Goal: Navigation & Orientation: Find specific page/section

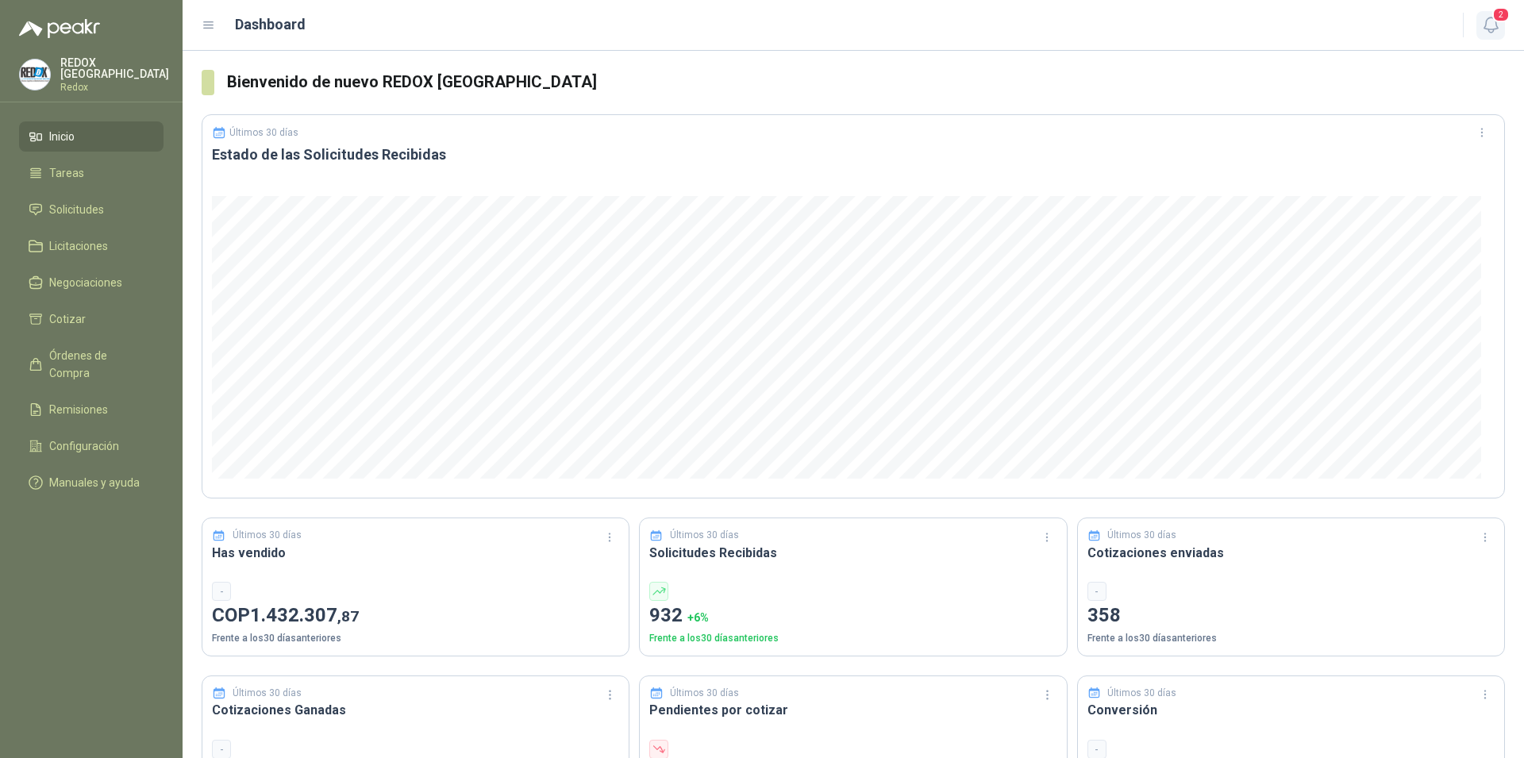
click at [1493, 22] on icon "button" at bounding box center [1491, 25] width 20 height 20
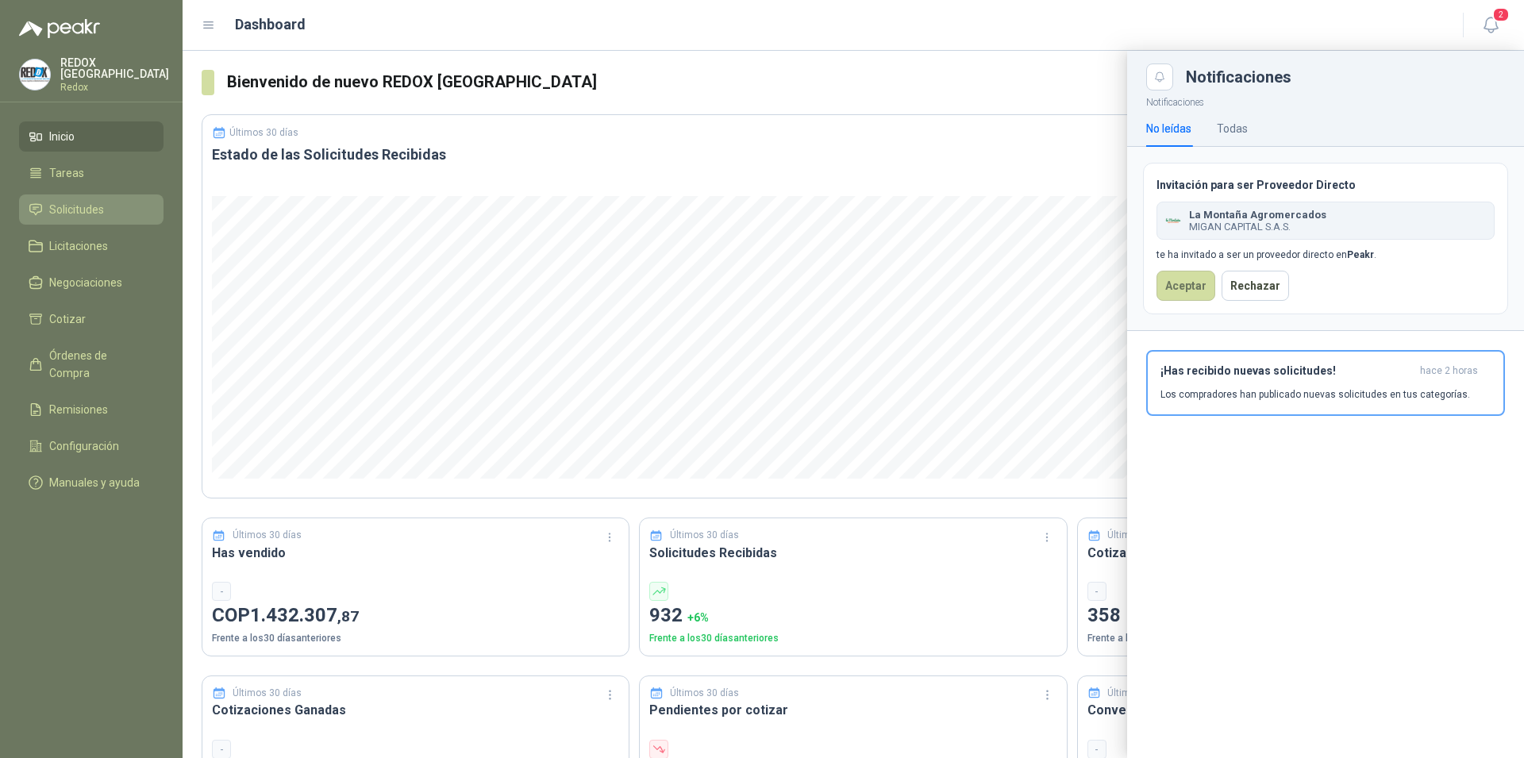
click at [84, 208] on span "Solicitudes" at bounding box center [76, 209] width 55 height 17
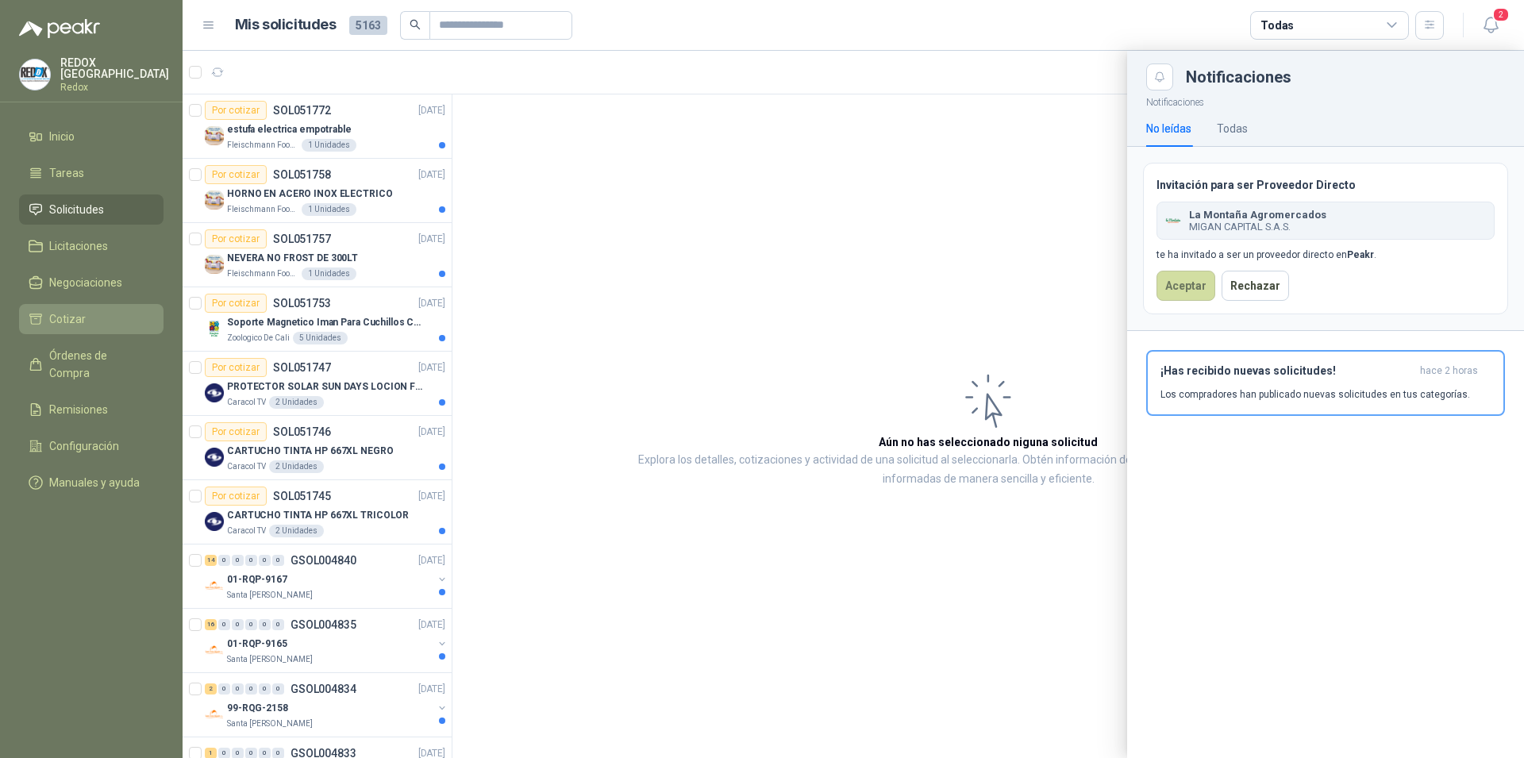
click at [94, 310] on li "Cotizar" at bounding box center [91, 318] width 125 height 17
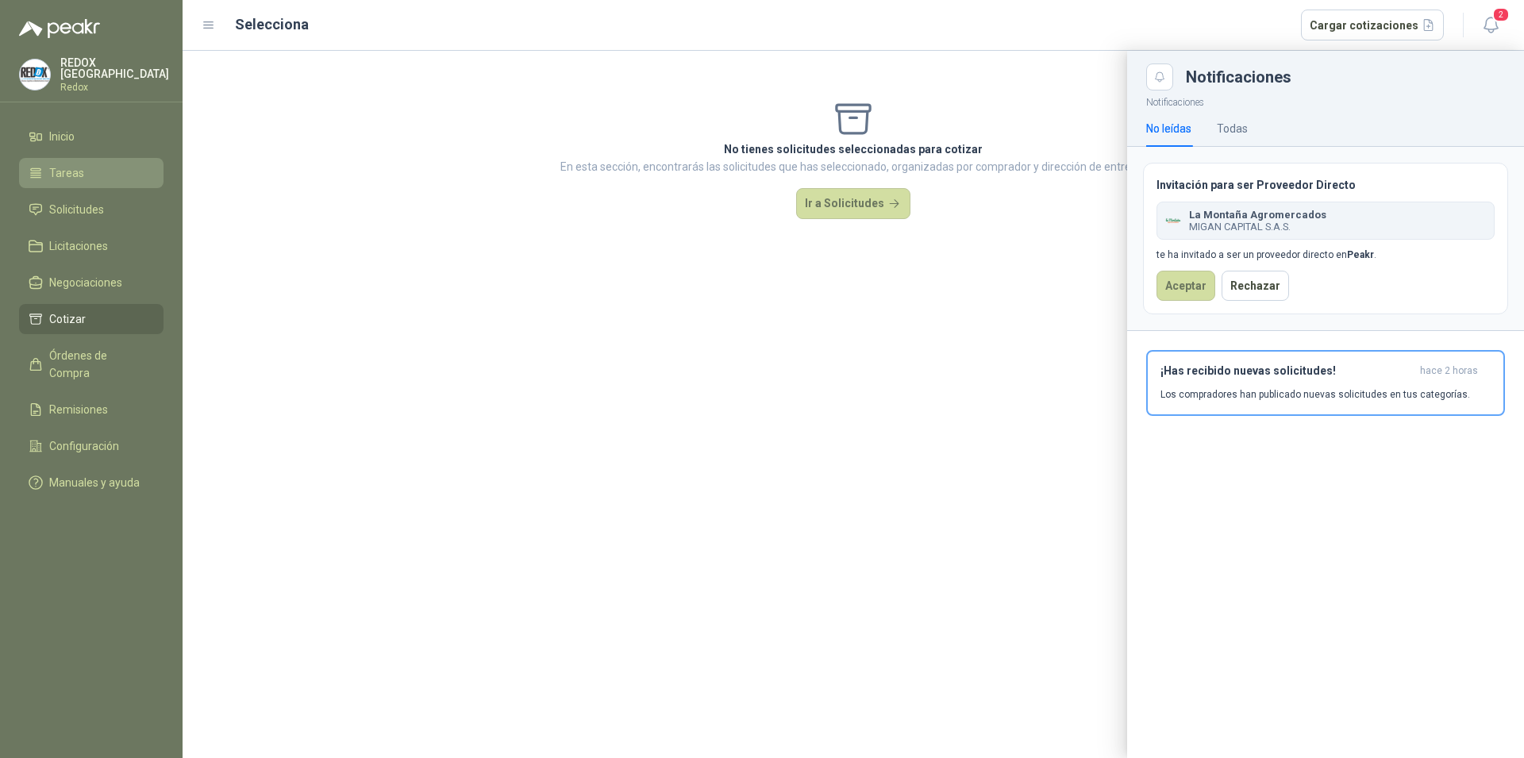
click at [75, 165] on span "Tareas" at bounding box center [66, 172] width 35 height 17
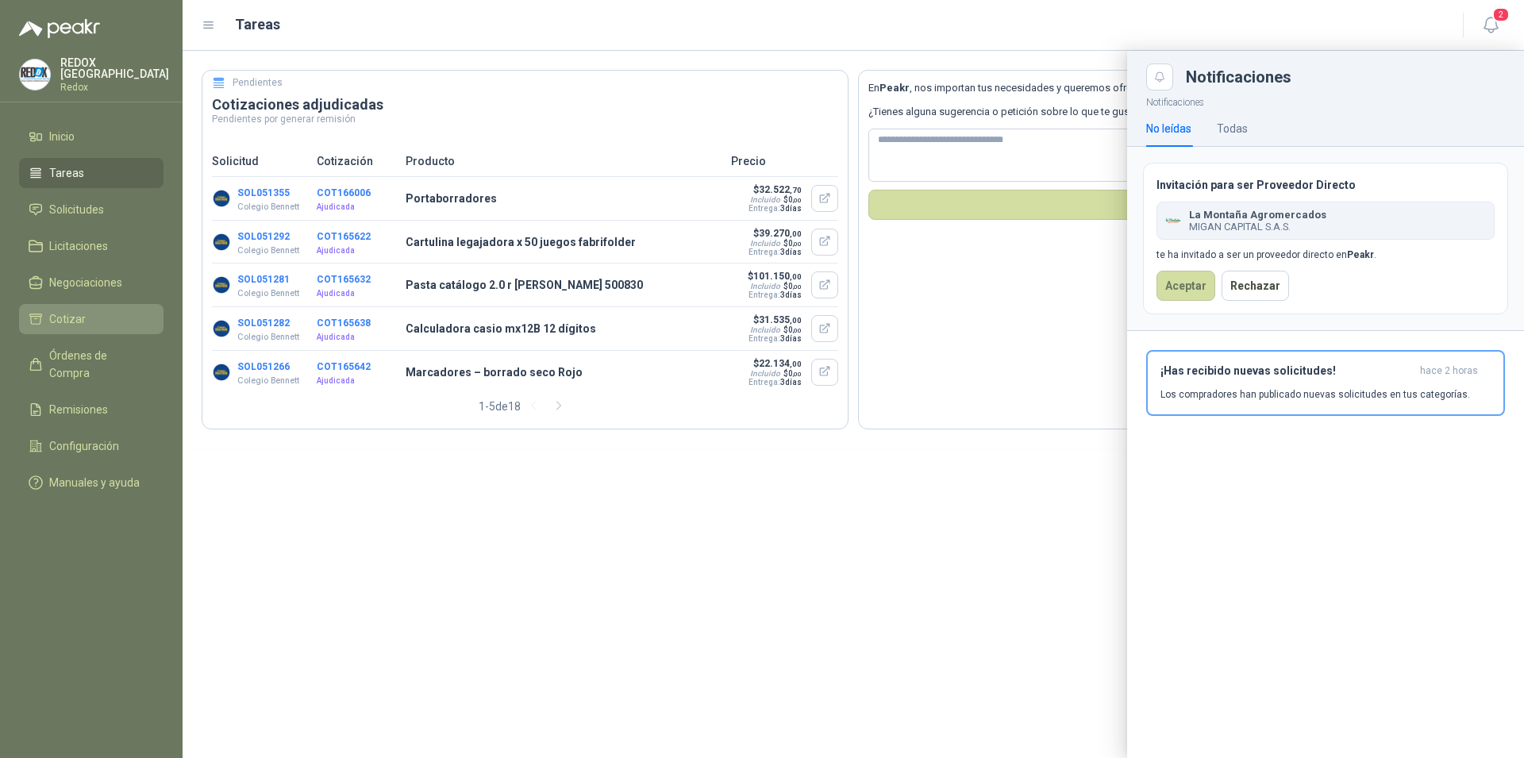
click at [79, 326] on link "Cotizar" at bounding box center [91, 319] width 144 height 30
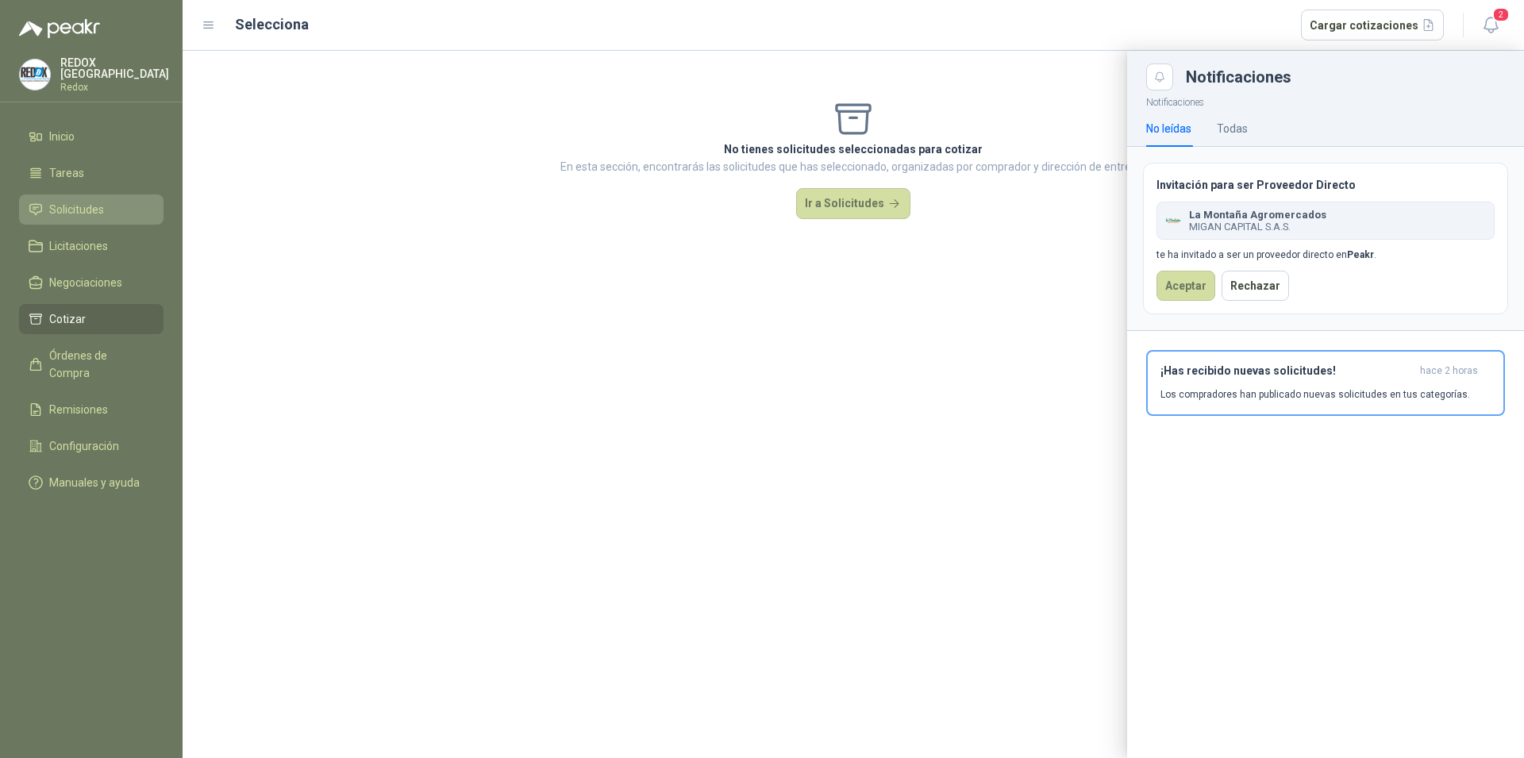
click at [103, 211] on span "Solicitudes" at bounding box center [76, 209] width 55 height 17
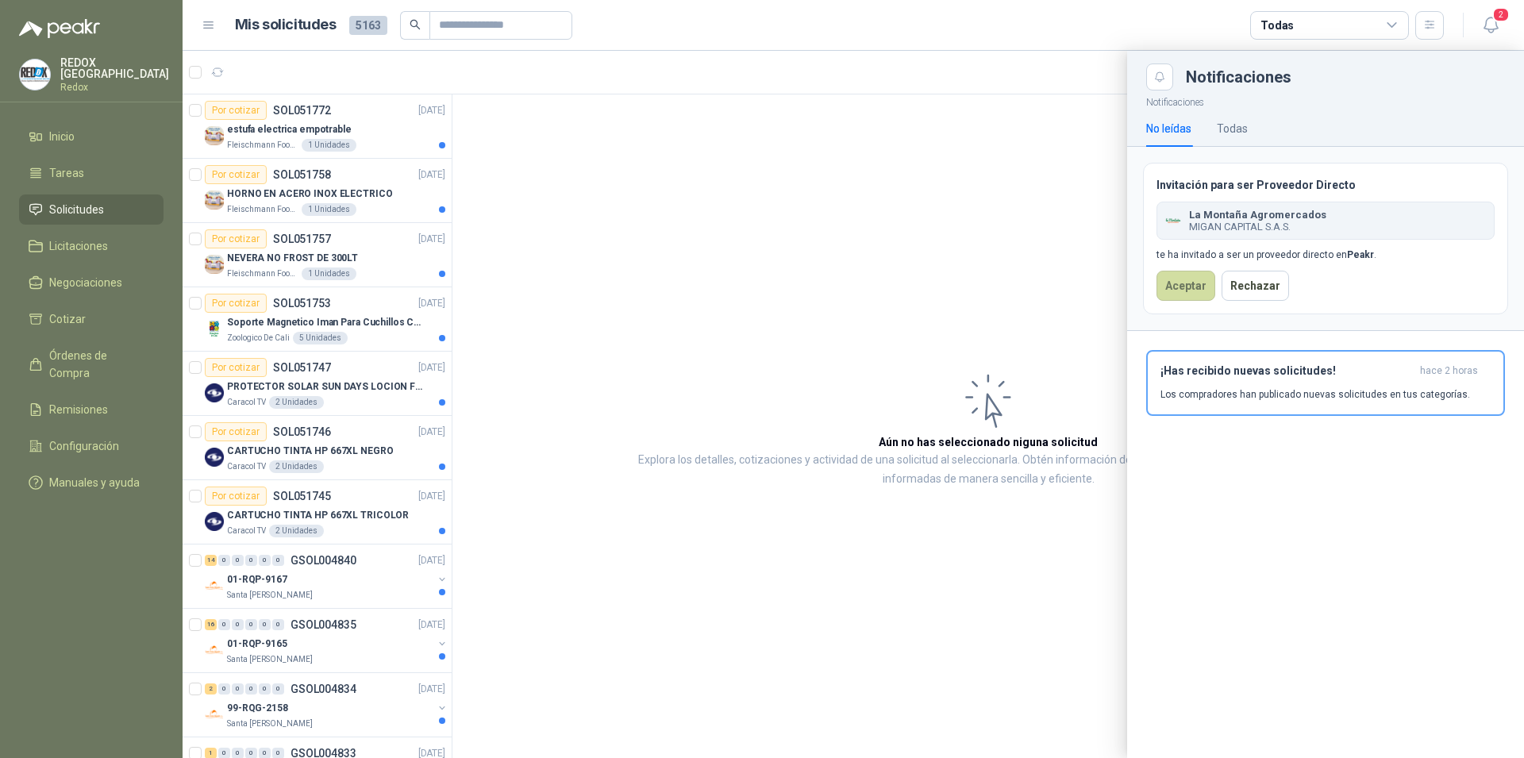
click at [442, 197] on div at bounding box center [853, 404] width 1341 height 707
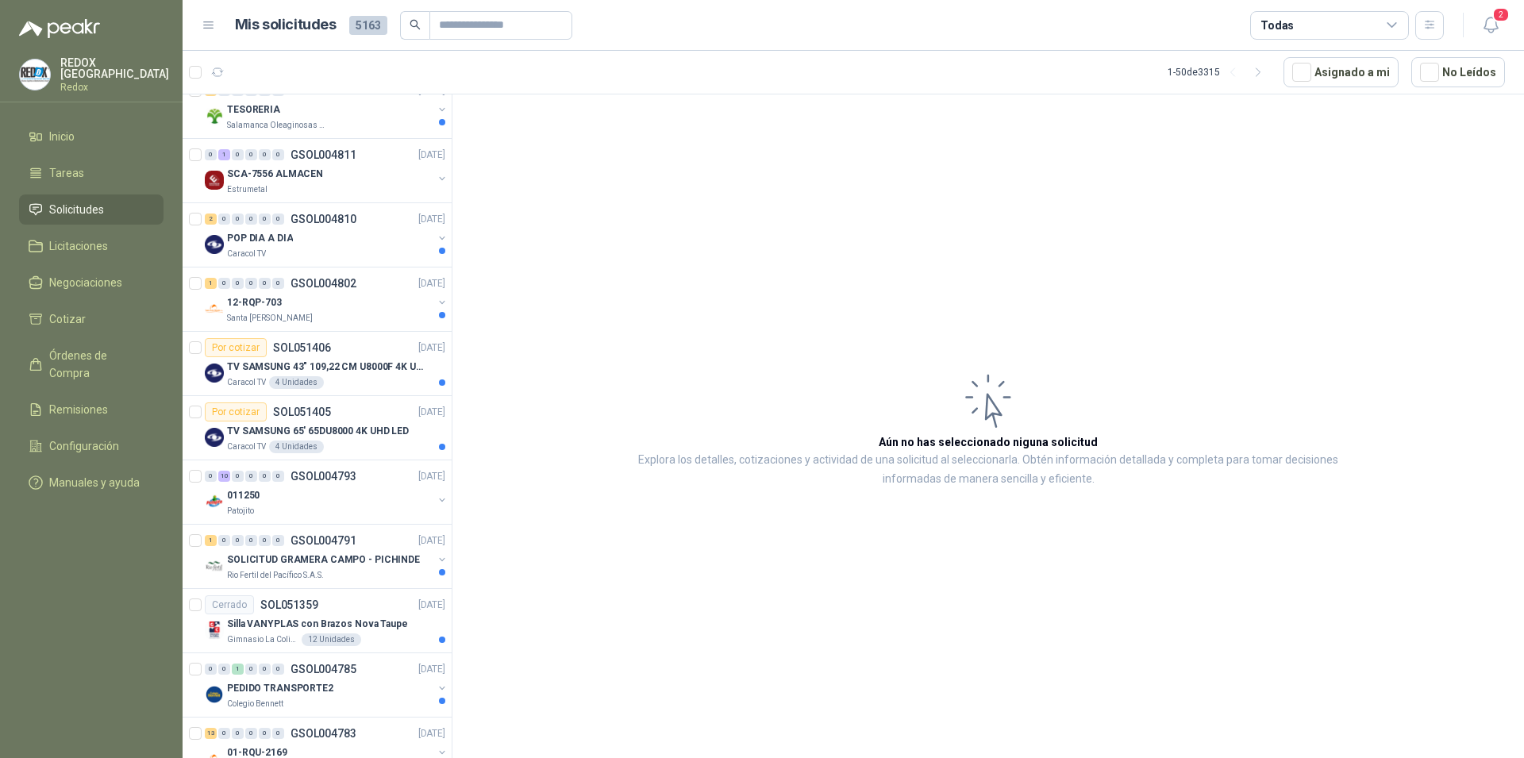
scroll to position [1137, 0]
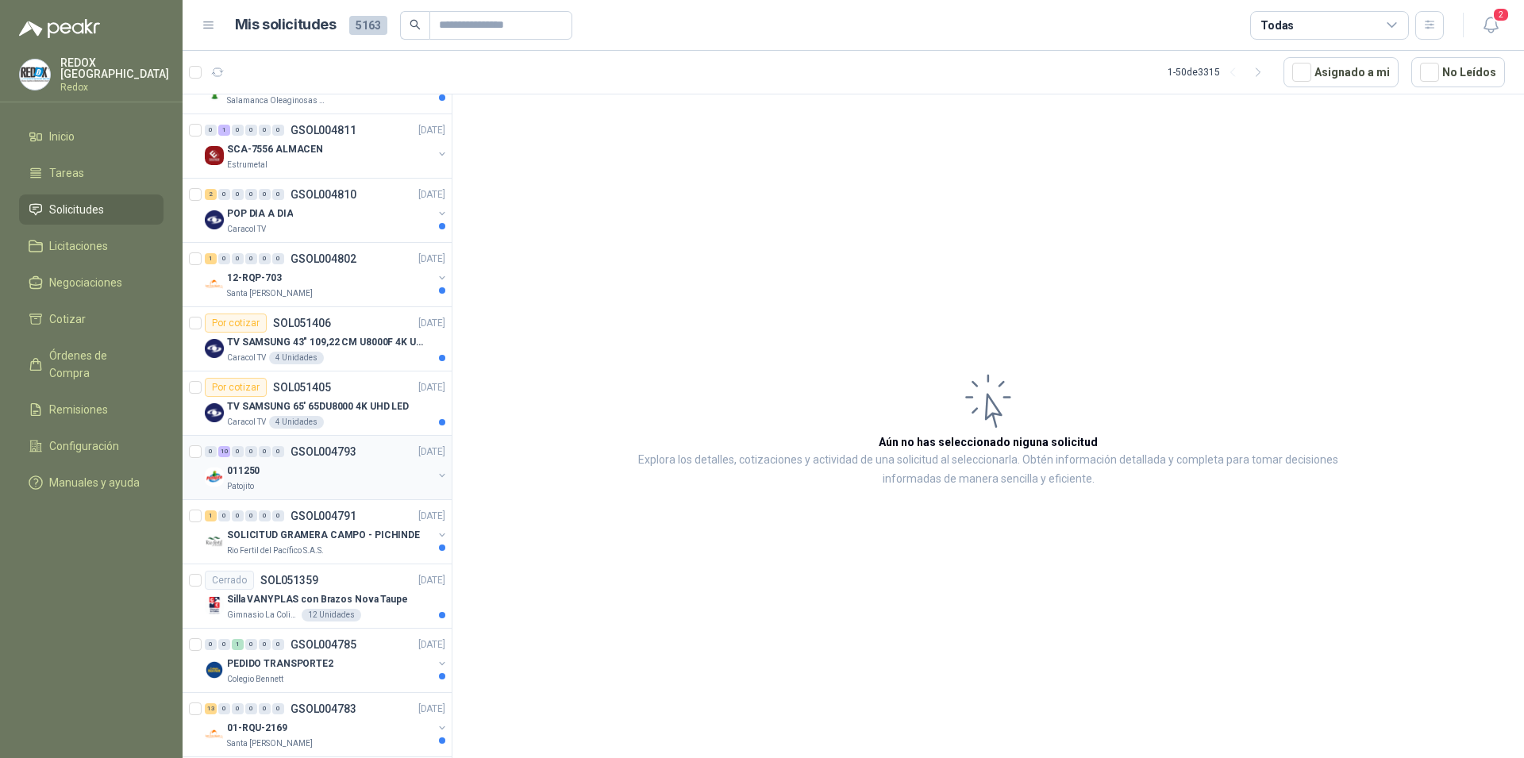
click at [325, 481] on div "Patojito" at bounding box center [330, 486] width 206 height 13
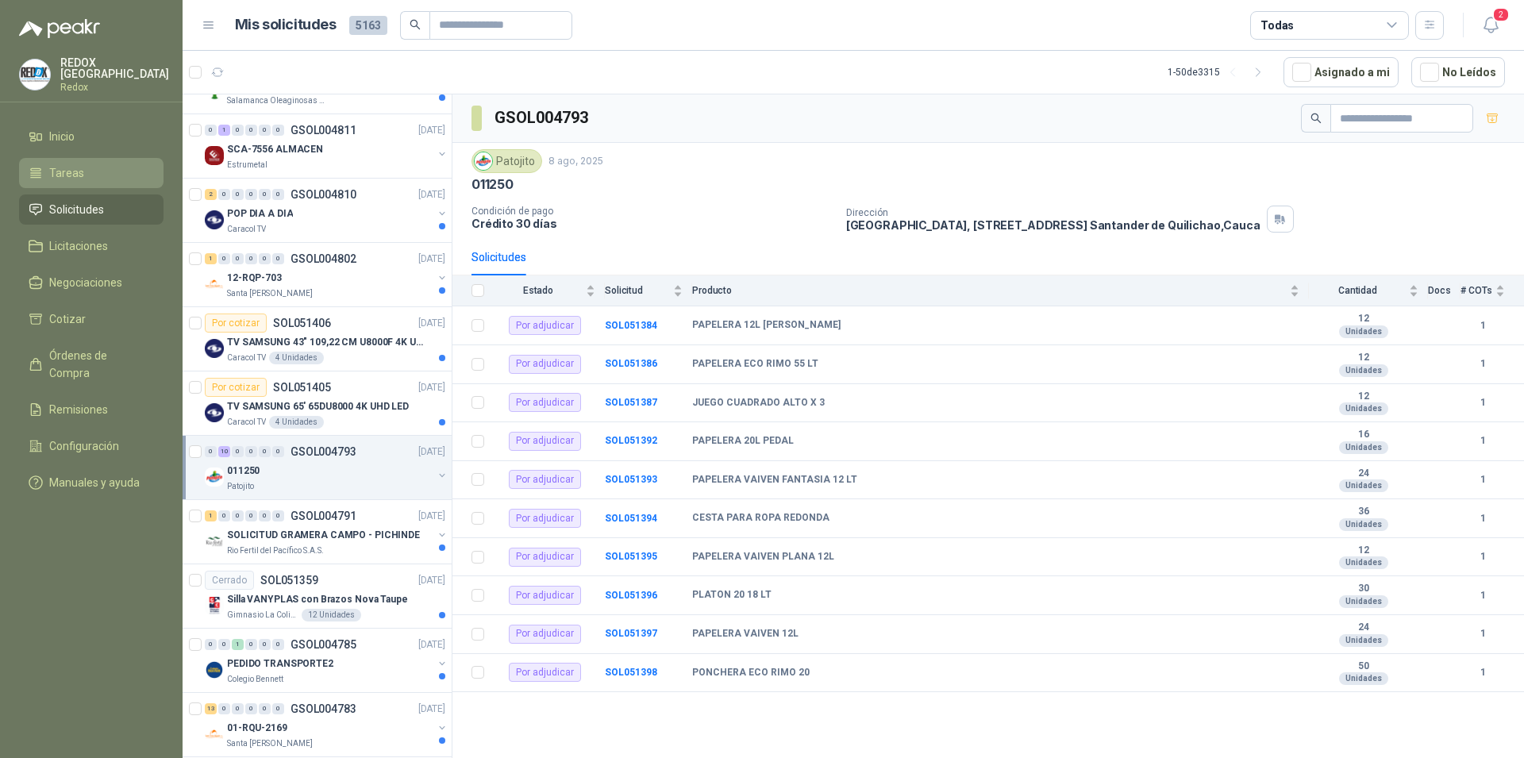
click at [64, 164] on span "Tareas" at bounding box center [66, 172] width 35 height 17
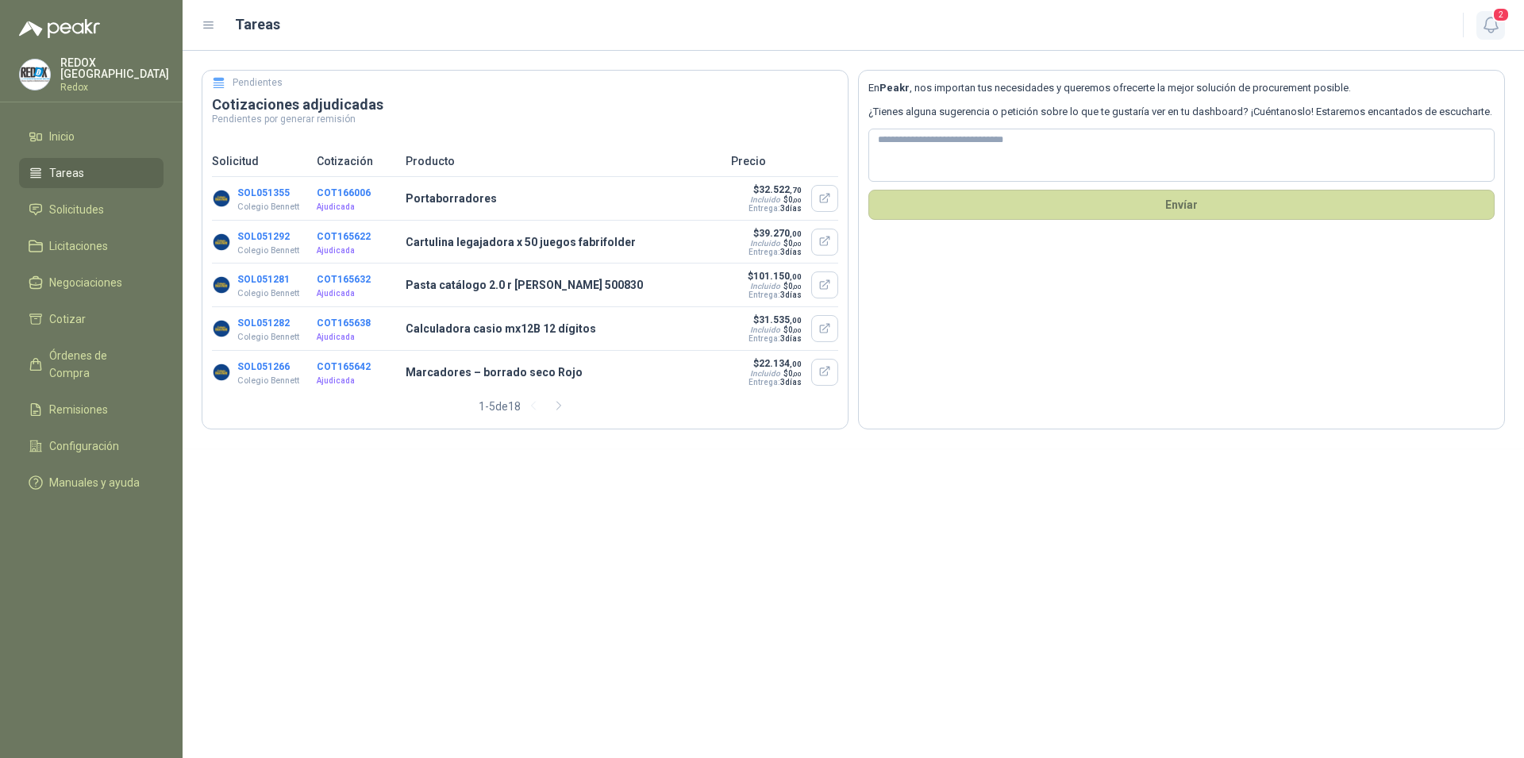
click at [1500, 27] on button "2" at bounding box center [1490, 25] width 29 height 29
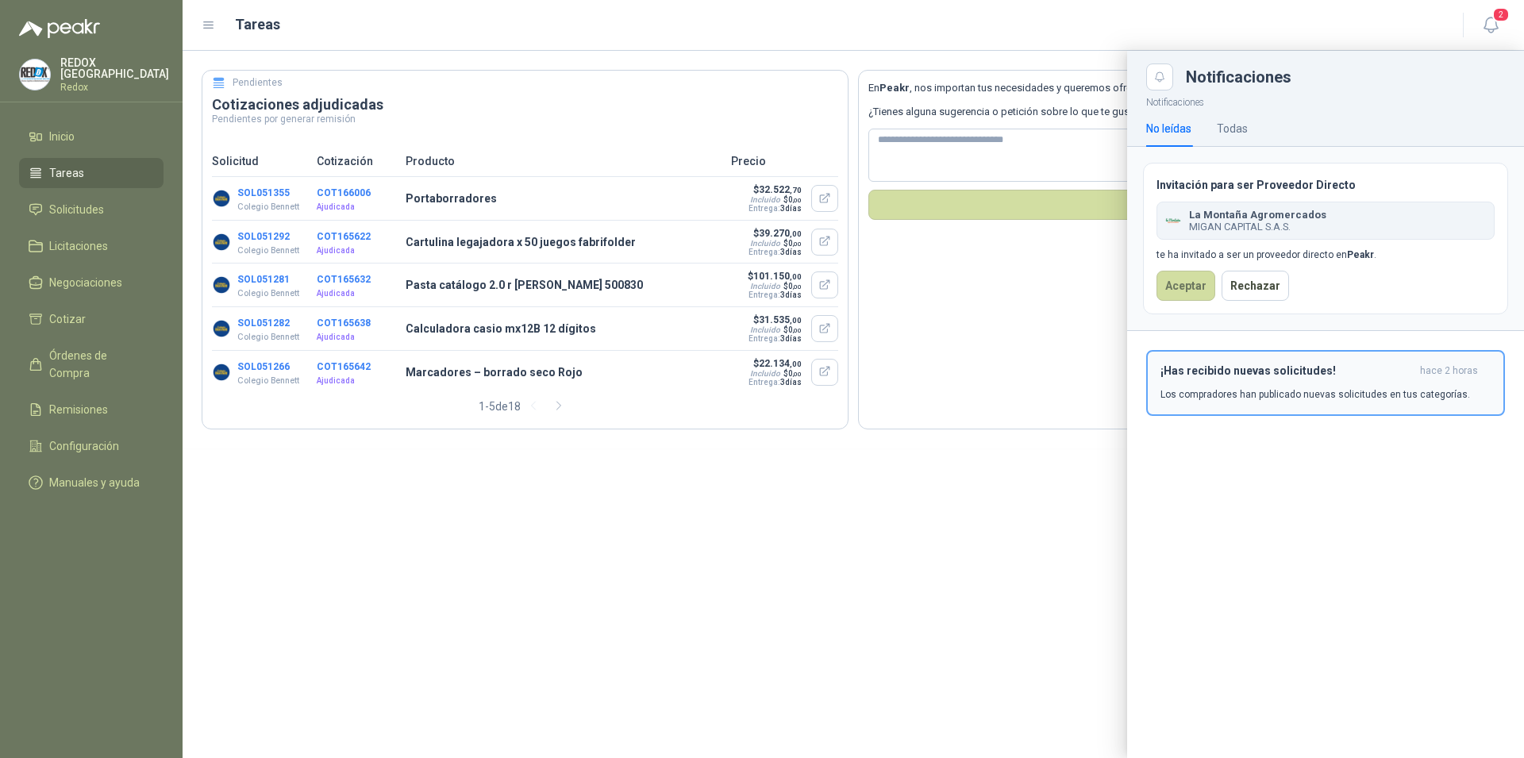
click at [1320, 395] on p "Los compradores han publicado nuevas solicitudes en tus categorías." at bounding box center [1314, 394] width 309 height 14
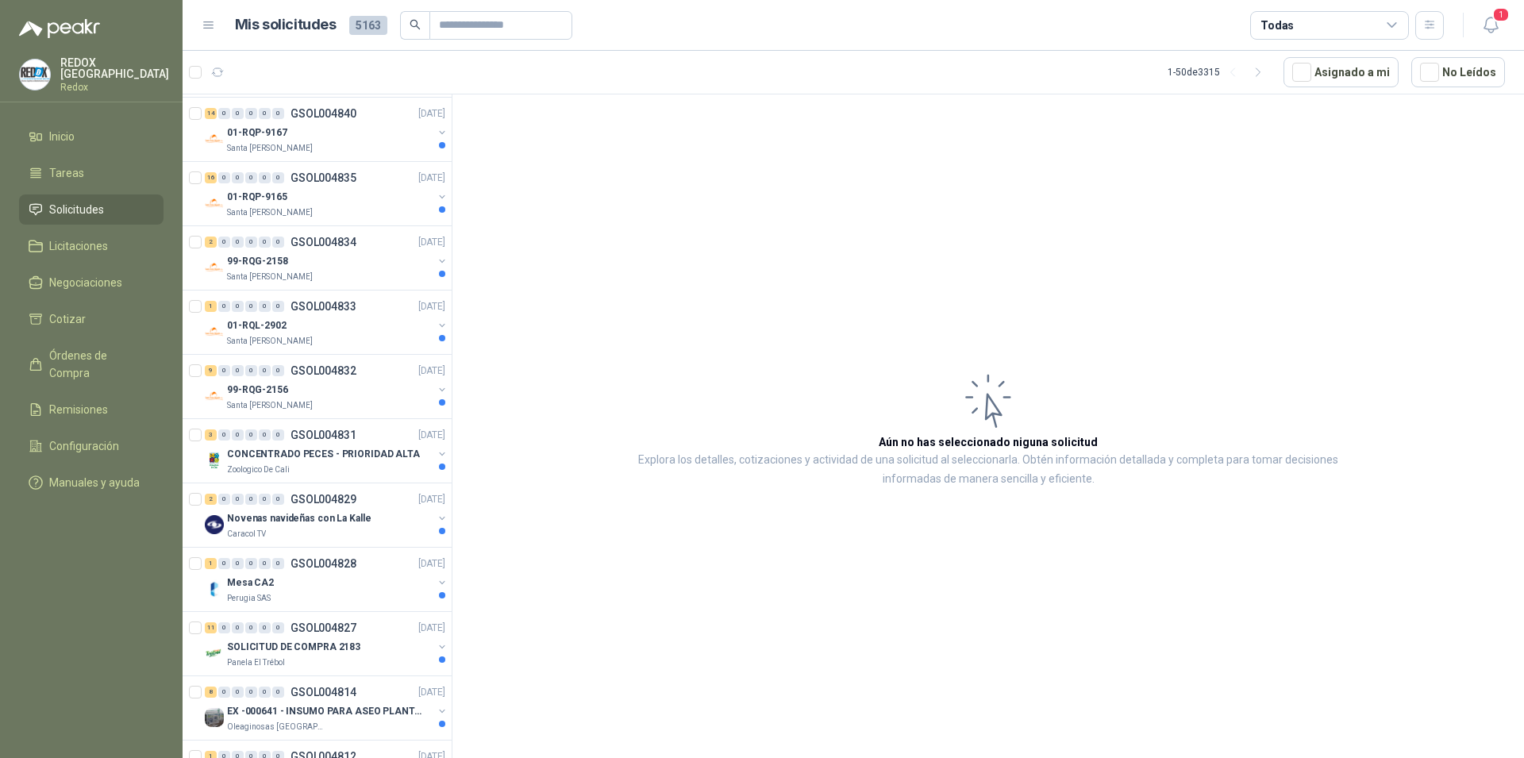
scroll to position [486, 0]
